Goal: Navigation & Orientation: Find specific page/section

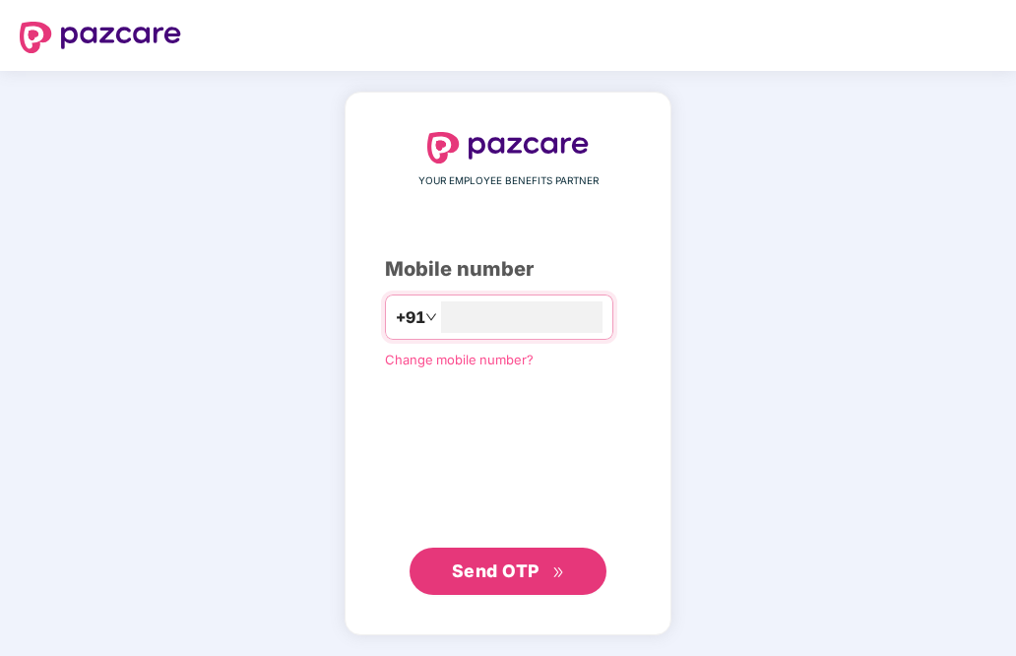
type input "**********"
click at [553, 552] on button "Send OTP" at bounding box center [507, 569] width 197 height 47
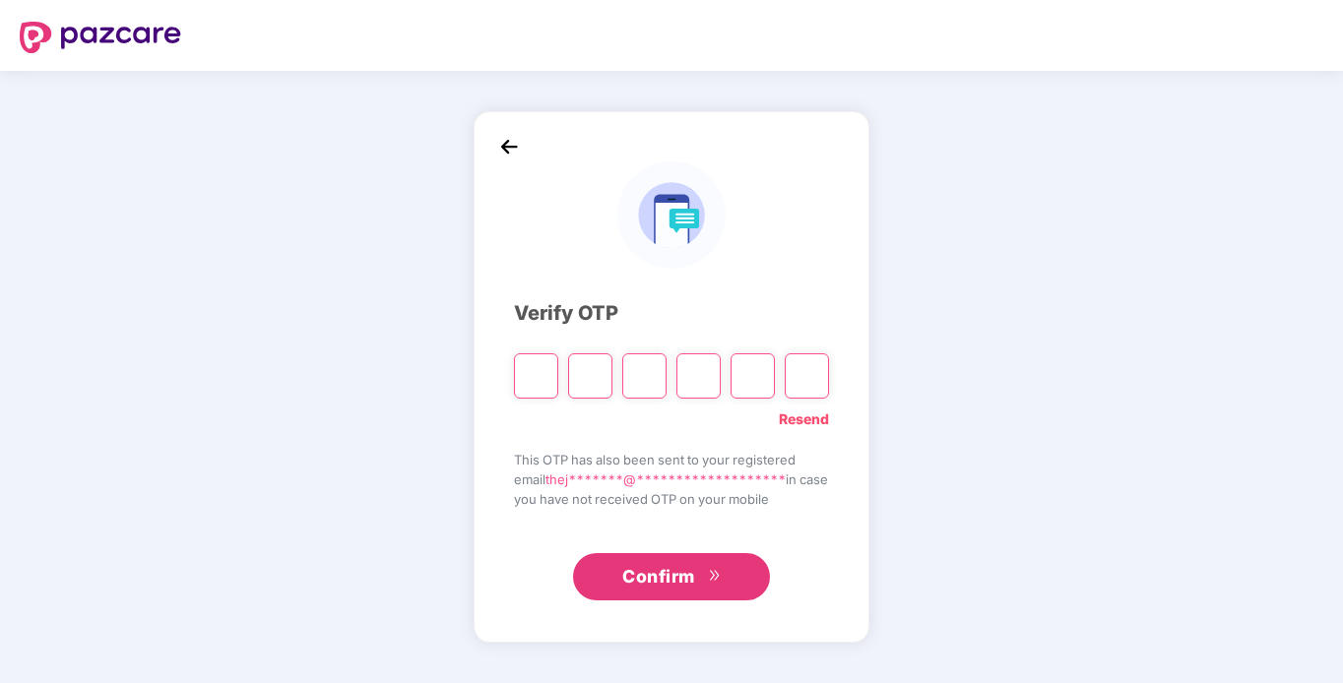
type input "*"
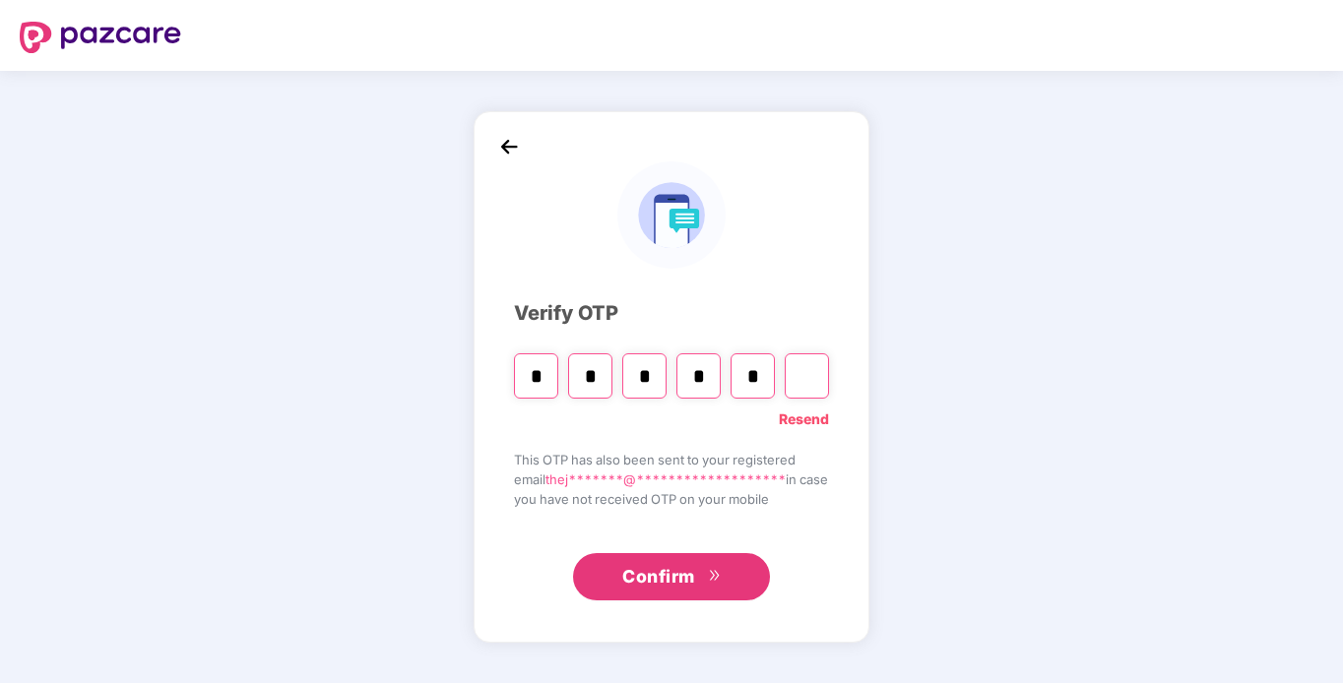
type input "*"
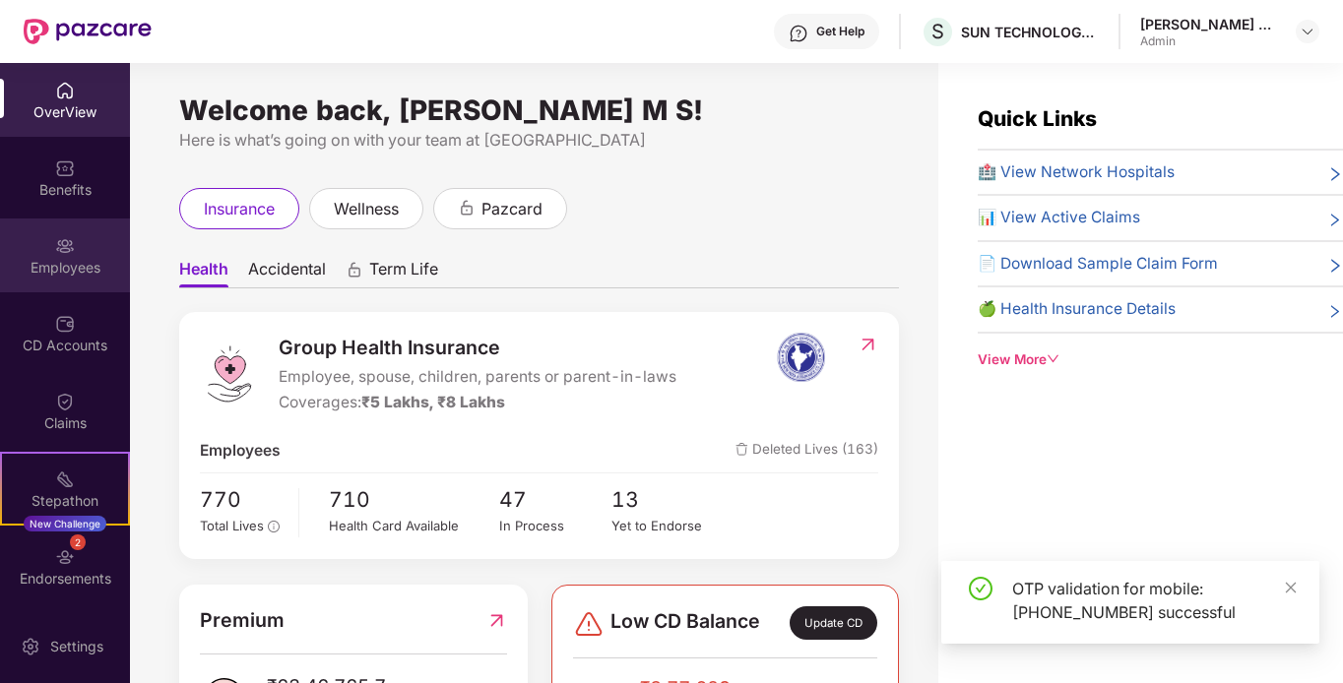
click at [63, 261] on div "Employees" at bounding box center [65, 268] width 130 height 20
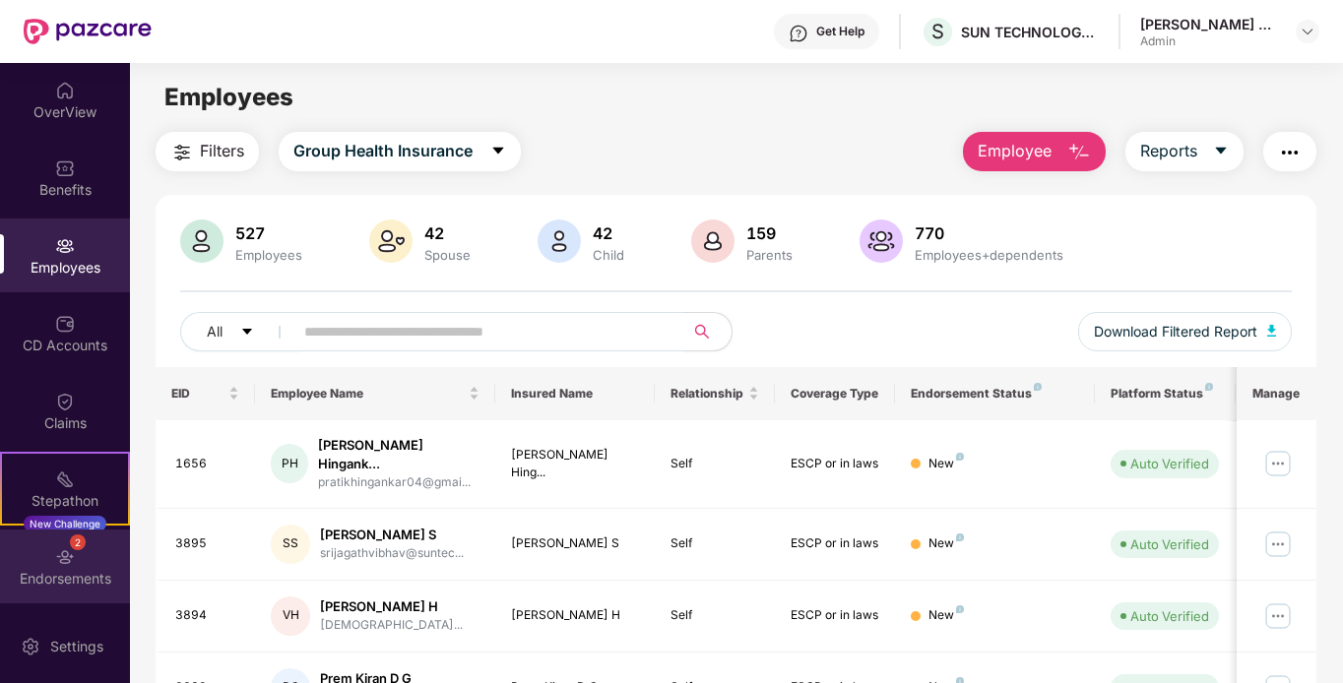
click at [98, 552] on div "2 Endorsements" at bounding box center [65, 567] width 130 height 74
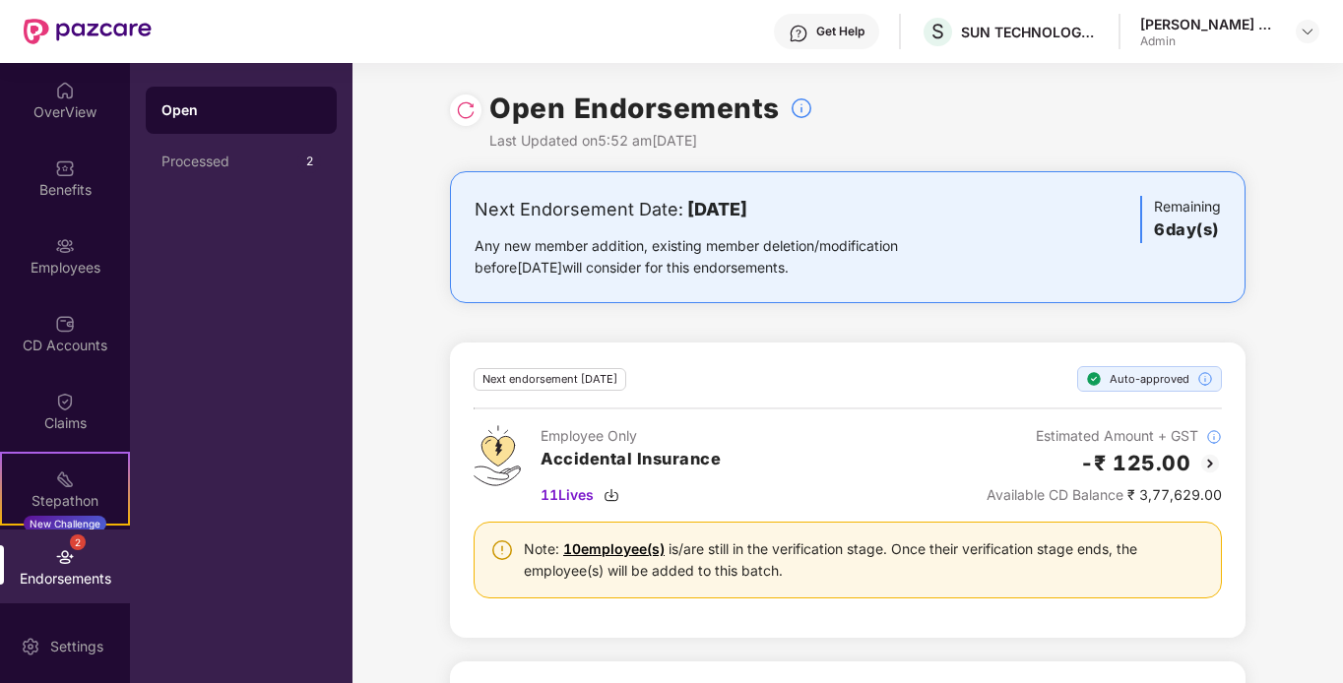
click at [1015, 460] on html "Get Help S SUN TECHNOLOGY INTEGRATORS PRIVATE LIMITED Thejaswini M S Admin Over…" at bounding box center [671, 341] width 1343 height 683
click at [82, 418] on div "Claims" at bounding box center [65, 423] width 130 height 20
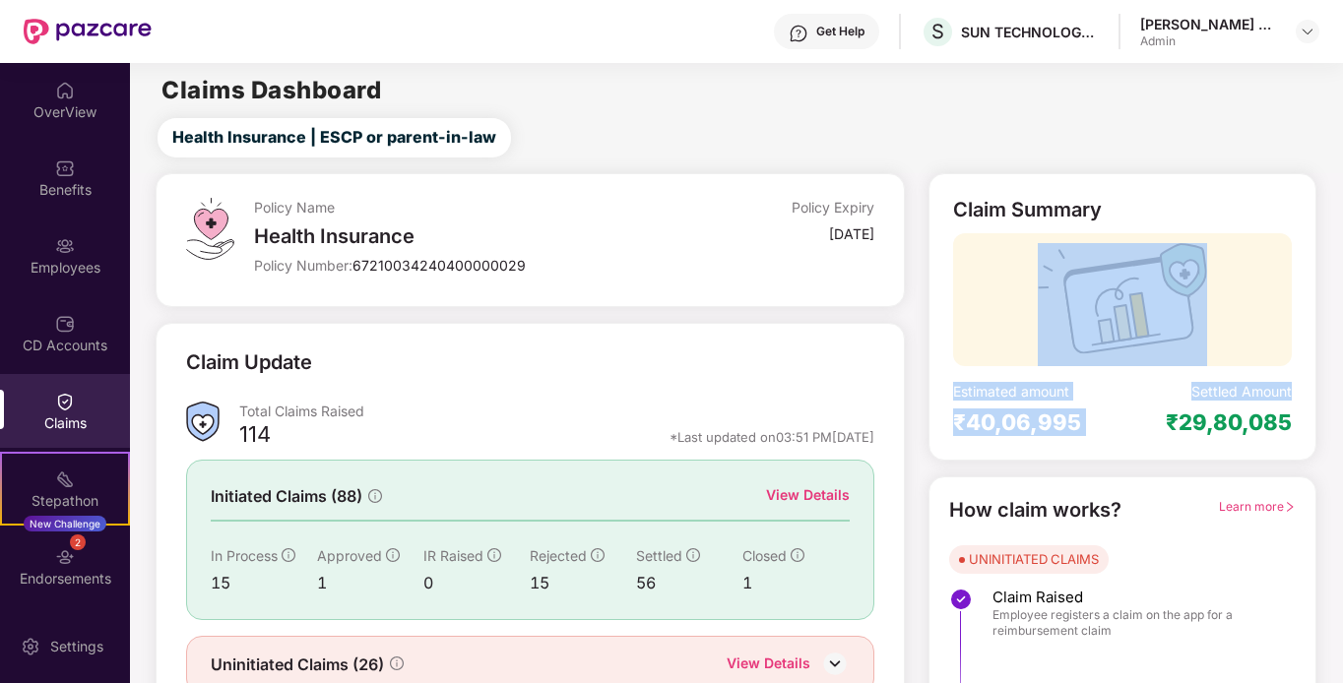
drag, startPoint x: 1339, startPoint y: 289, endPoint x: 1343, endPoint y: 374, distance: 84.7
click at [1015, 374] on html "Get Help S SUN TECHNOLOGY INTEGRATORS PRIVATE LIMITED Thejaswini M S Admin Over…" at bounding box center [671, 341] width 1343 height 683
click at [1015, 450] on div "Claim Summary Estimated amount ₹40,06,995 Settled Amount ₹29,80,085" at bounding box center [1122, 316] width 388 height 287
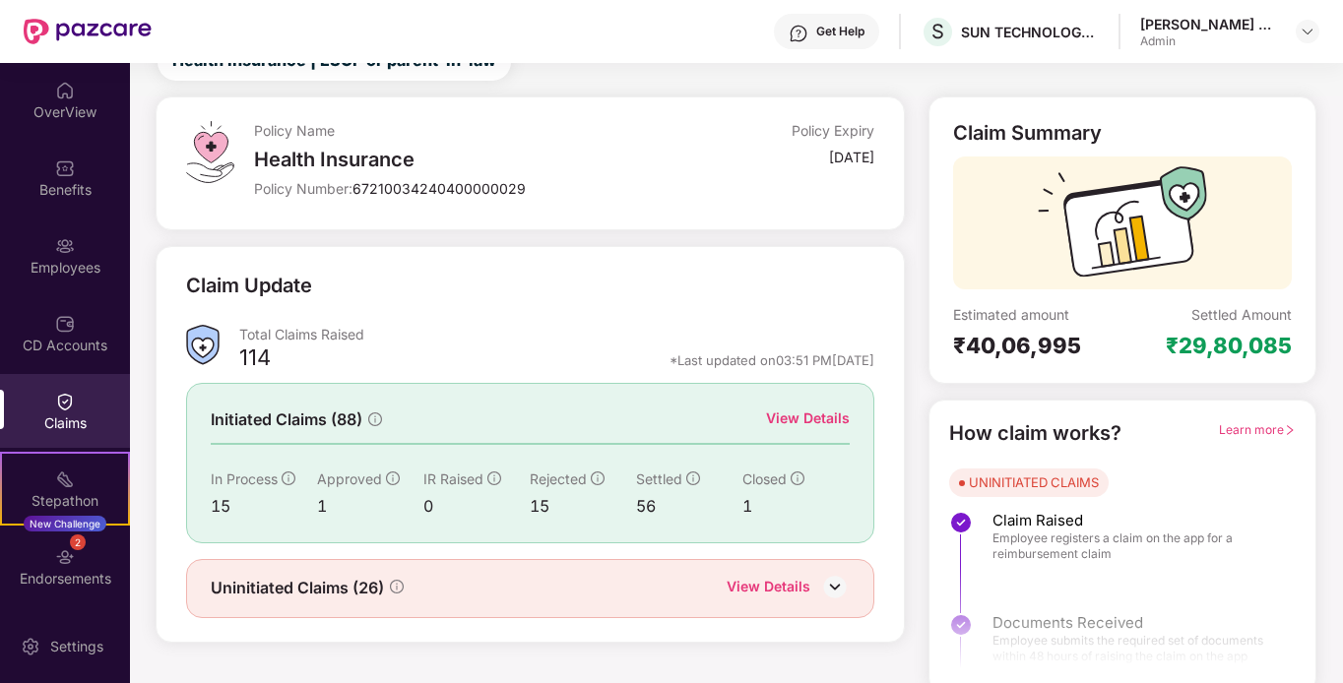
scroll to position [88, 0]
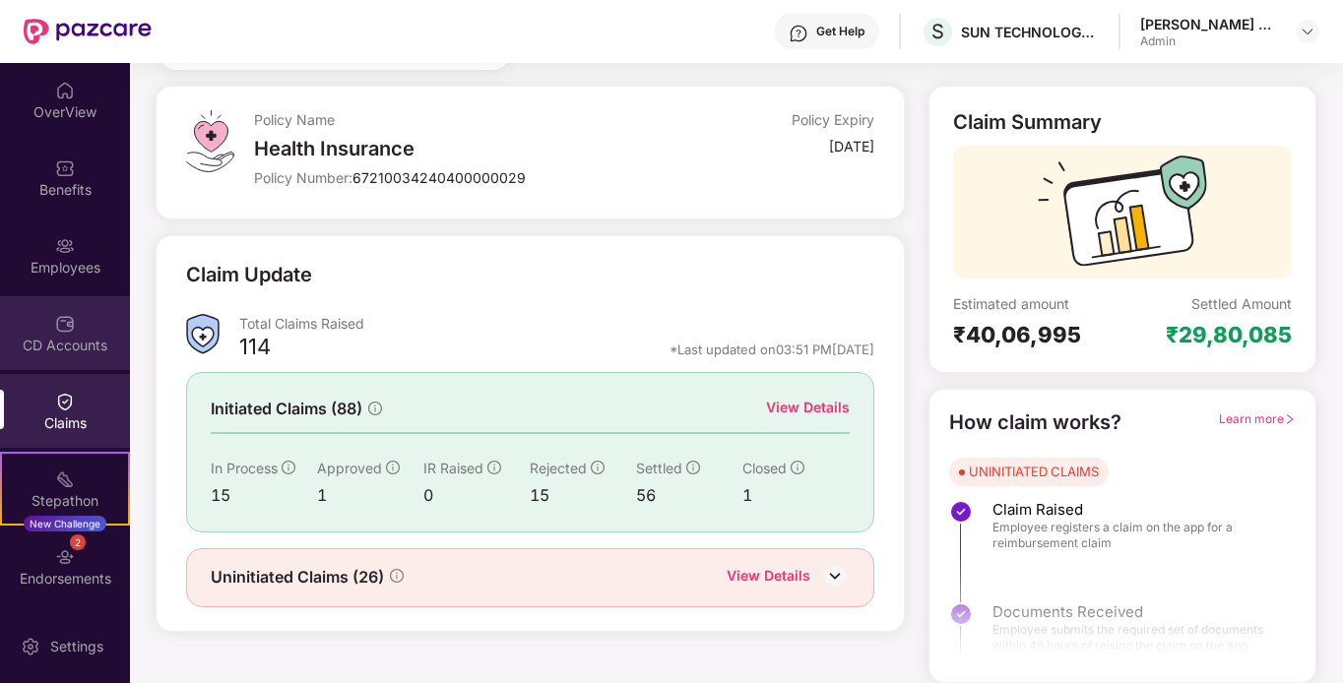
click at [69, 344] on div "CD Accounts" at bounding box center [65, 346] width 130 height 20
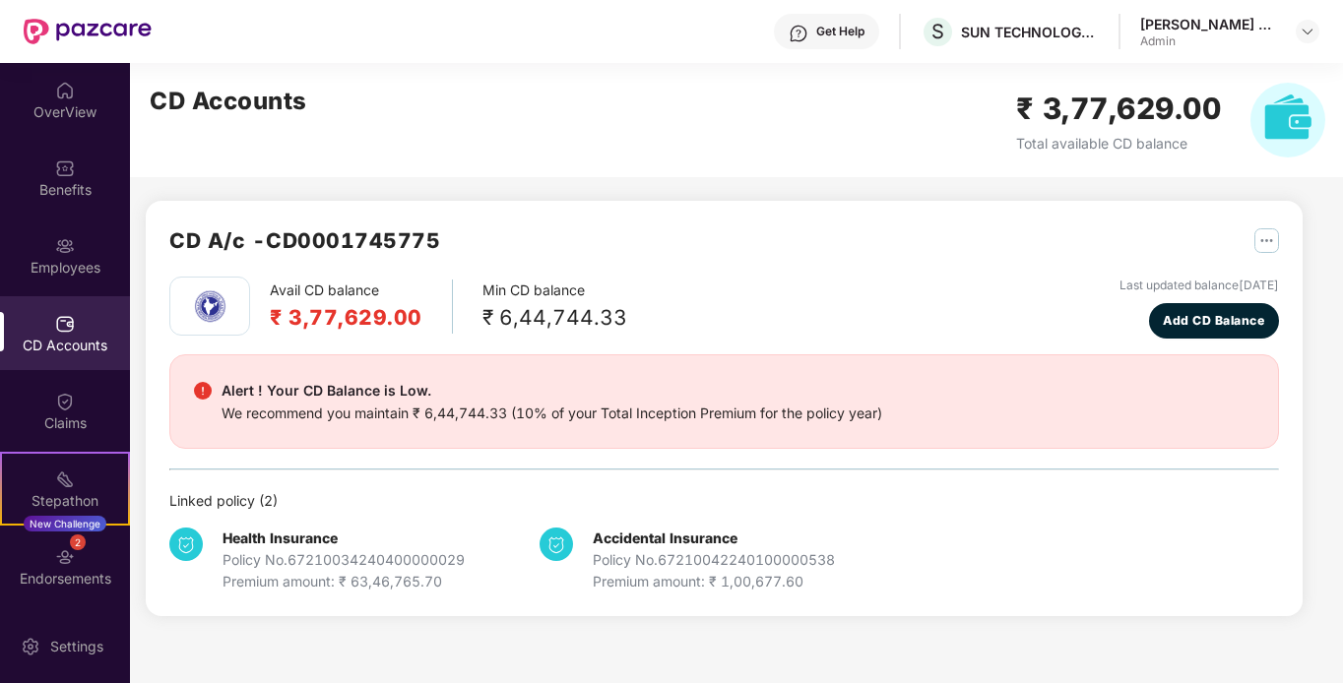
click at [316, 321] on h2 "₹ 3,77,629.00" at bounding box center [346, 317] width 153 height 32
click at [71, 589] on div "2 Endorsements" at bounding box center [65, 567] width 130 height 74
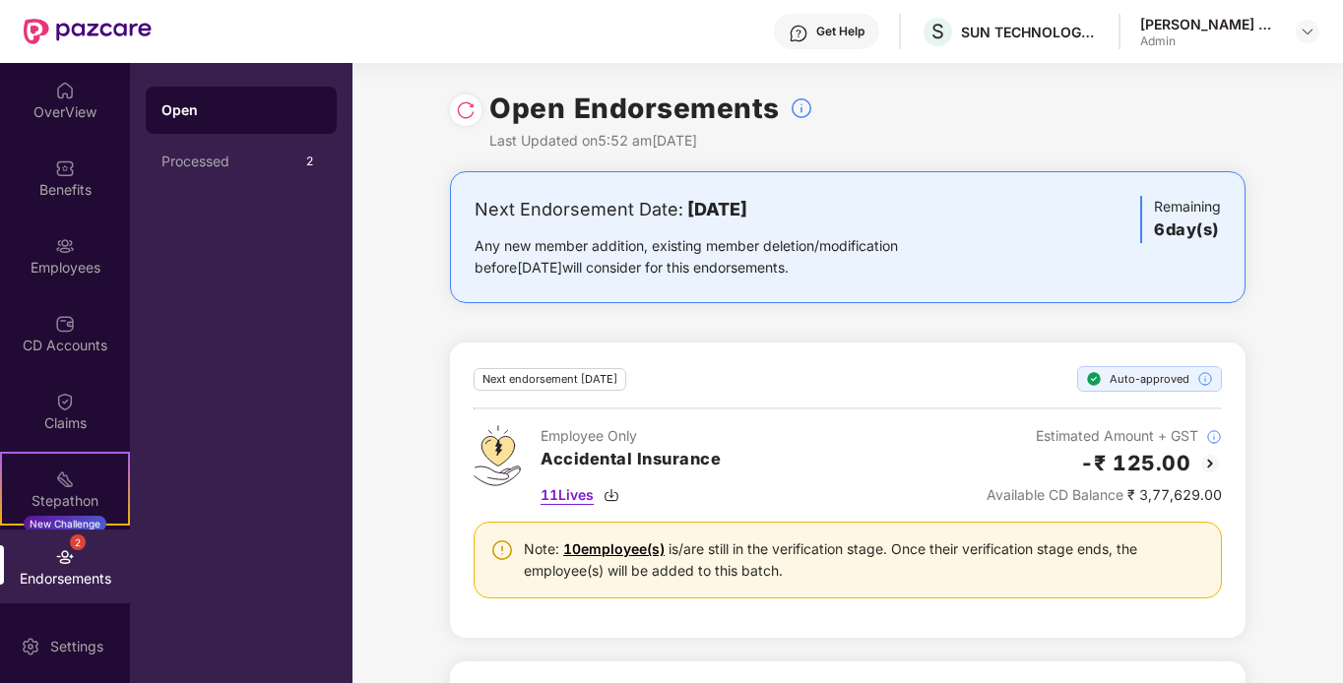
click at [589, 493] on span "11 Lives" at bounding box center [566, 495] width 53 height 22
click at [84, 275] on div "Employees" at bounding box center [65, 268] width 130 height 20
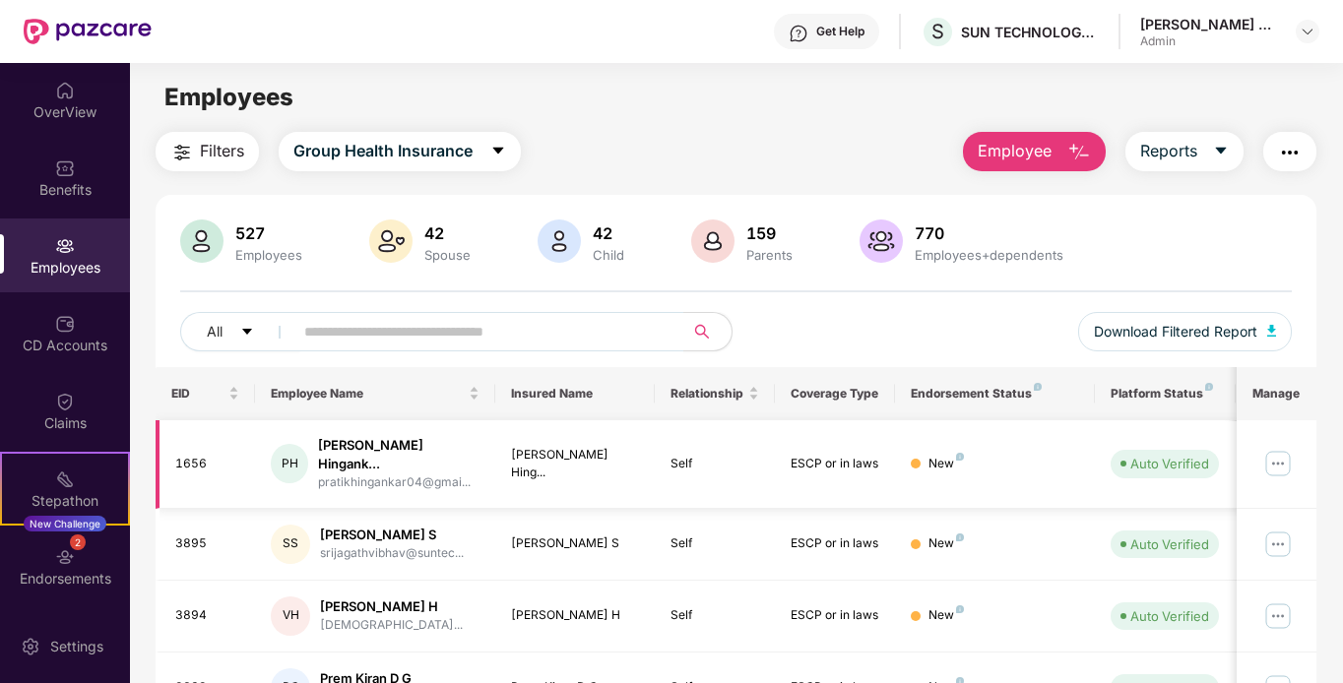
click at [1015, 456] on img at bounding box center [1277, 463] width 31 height 31
click at [1015, 606] on div "New" at bounding box center [995, 615] width 168 height 19
click at [1015, 316] on html "Get Help S SUN TECHNOLOGY INTEGRATORS PRIVATE LIMITED Thejaswini M S Admin Over…" at bounding box center [671, 341] width 1343 height 683
click at [83, 426] on div "Claims" at bounding box center [65, 423] width 130 height 20
